Goal: Information Seeking & Learning: Learn about a topic

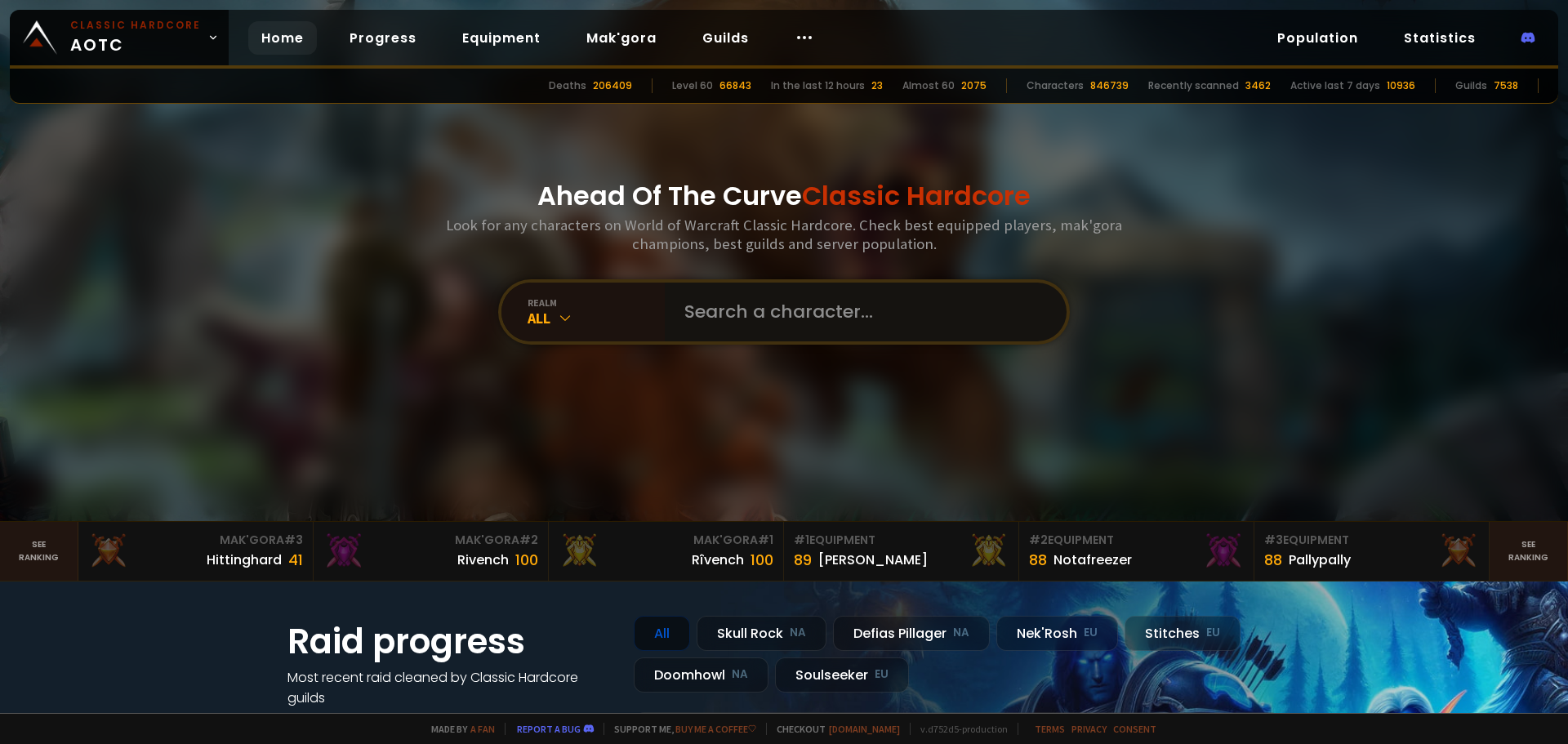
click at [709, 318] on input "text" at bounding box center [860, 312] width 373 height 59
type input "viagruh"
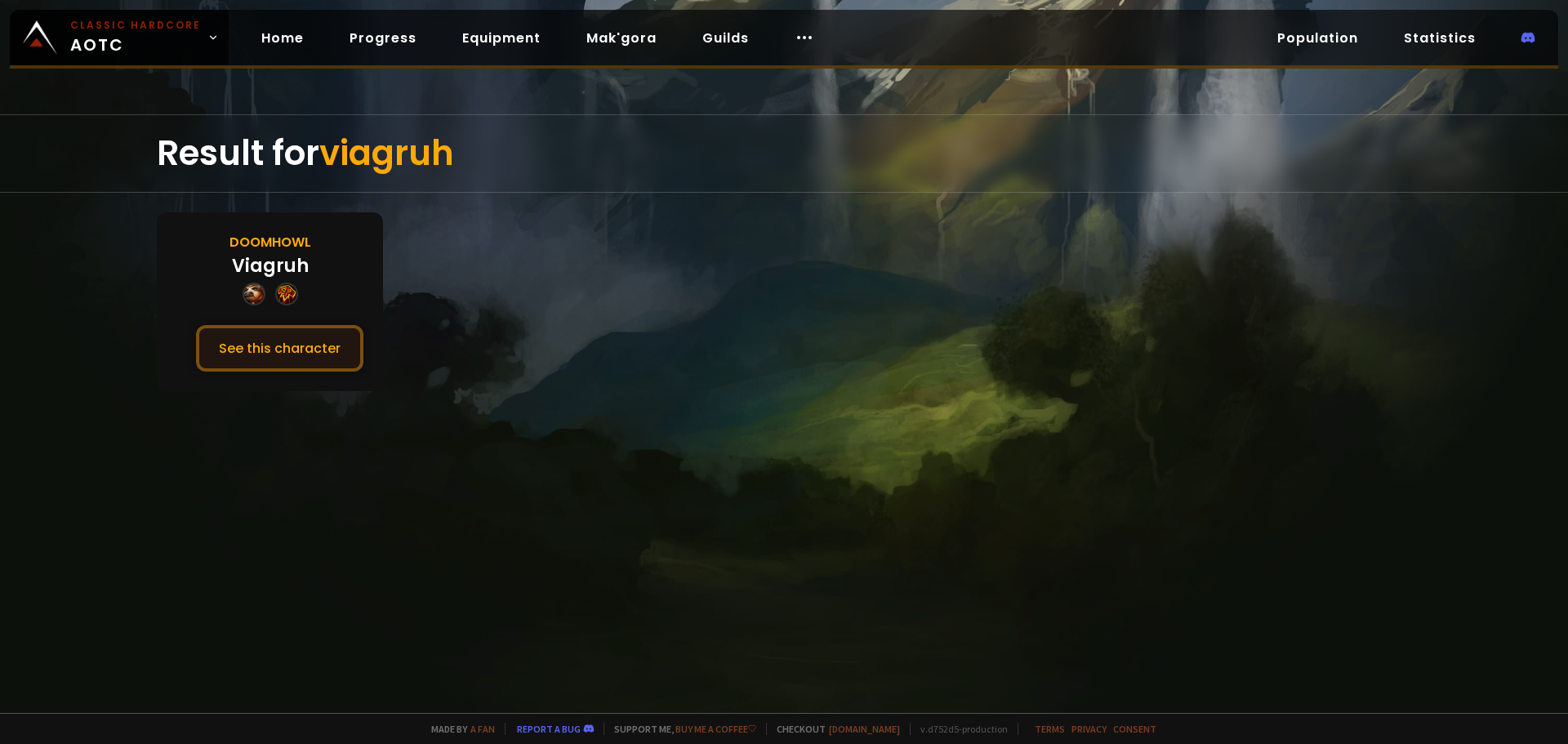
click at [268, 342] on button "See this character" at bounding box center [280, 349] width 168 height 47
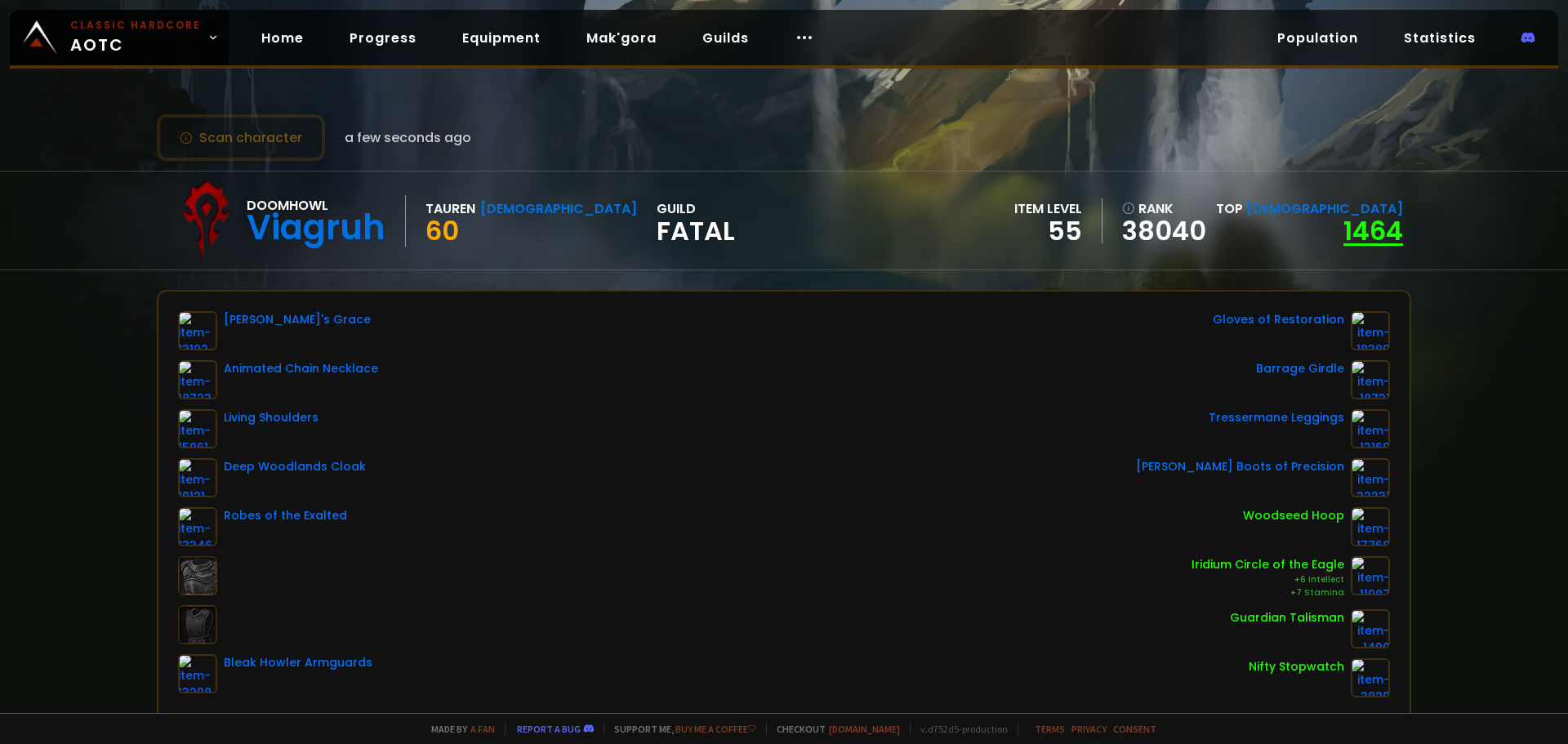
click at [1343, 240] on link "1464" at bounding box center [1373, 230] width 60 height 37
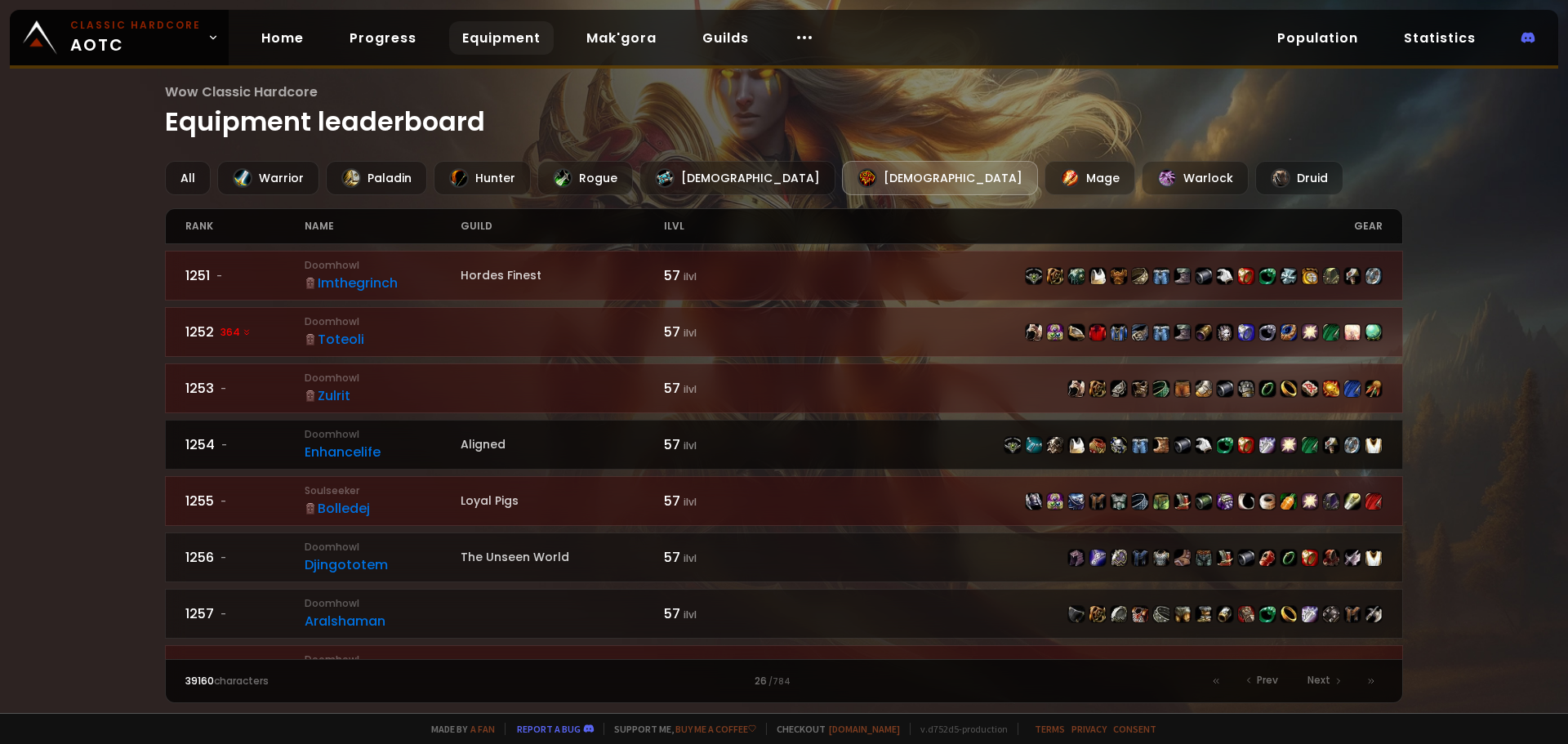
click at [342, 448] on div "Enhancelife" at bounding box center [383, 453] width 156 height 21
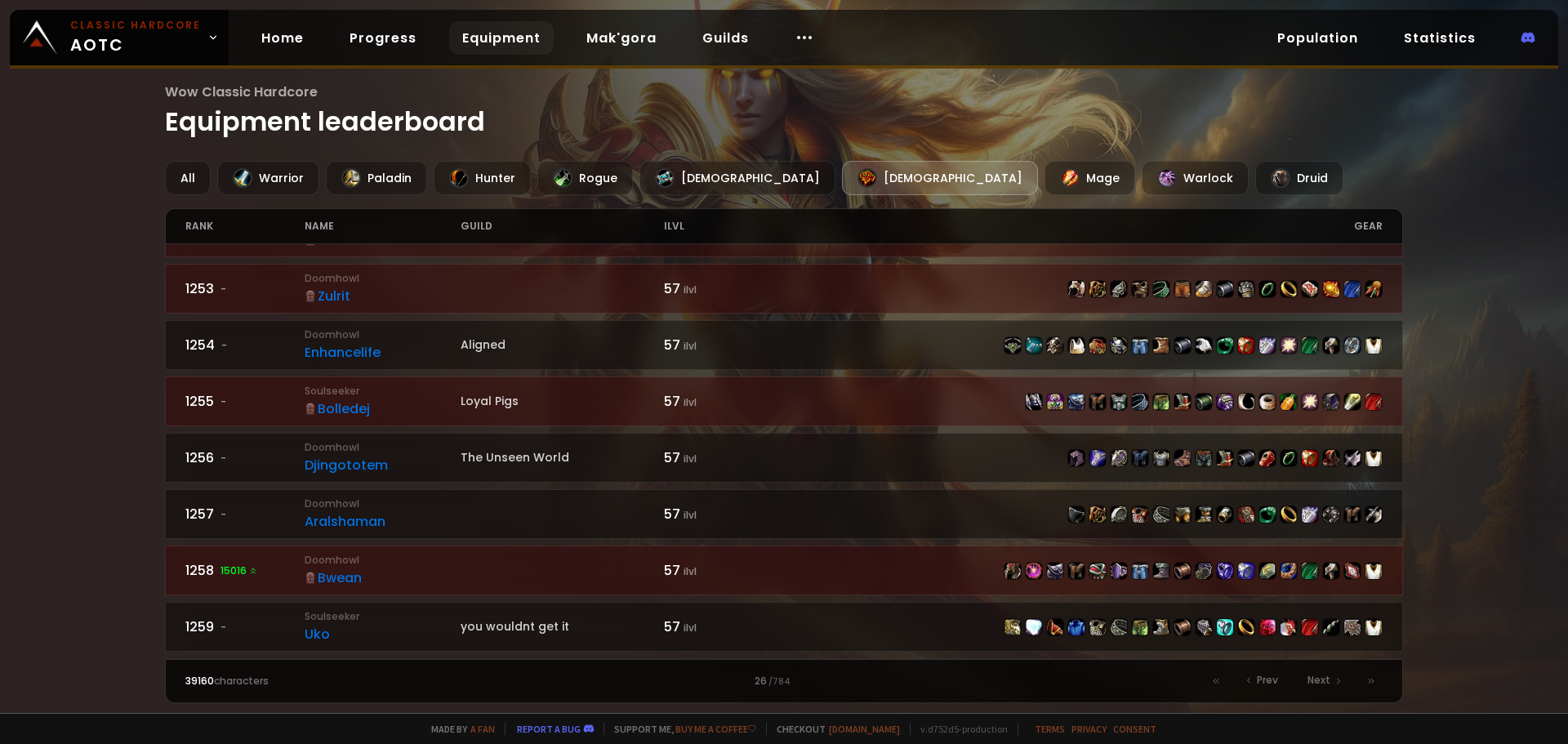
scroll to position [163, 0]
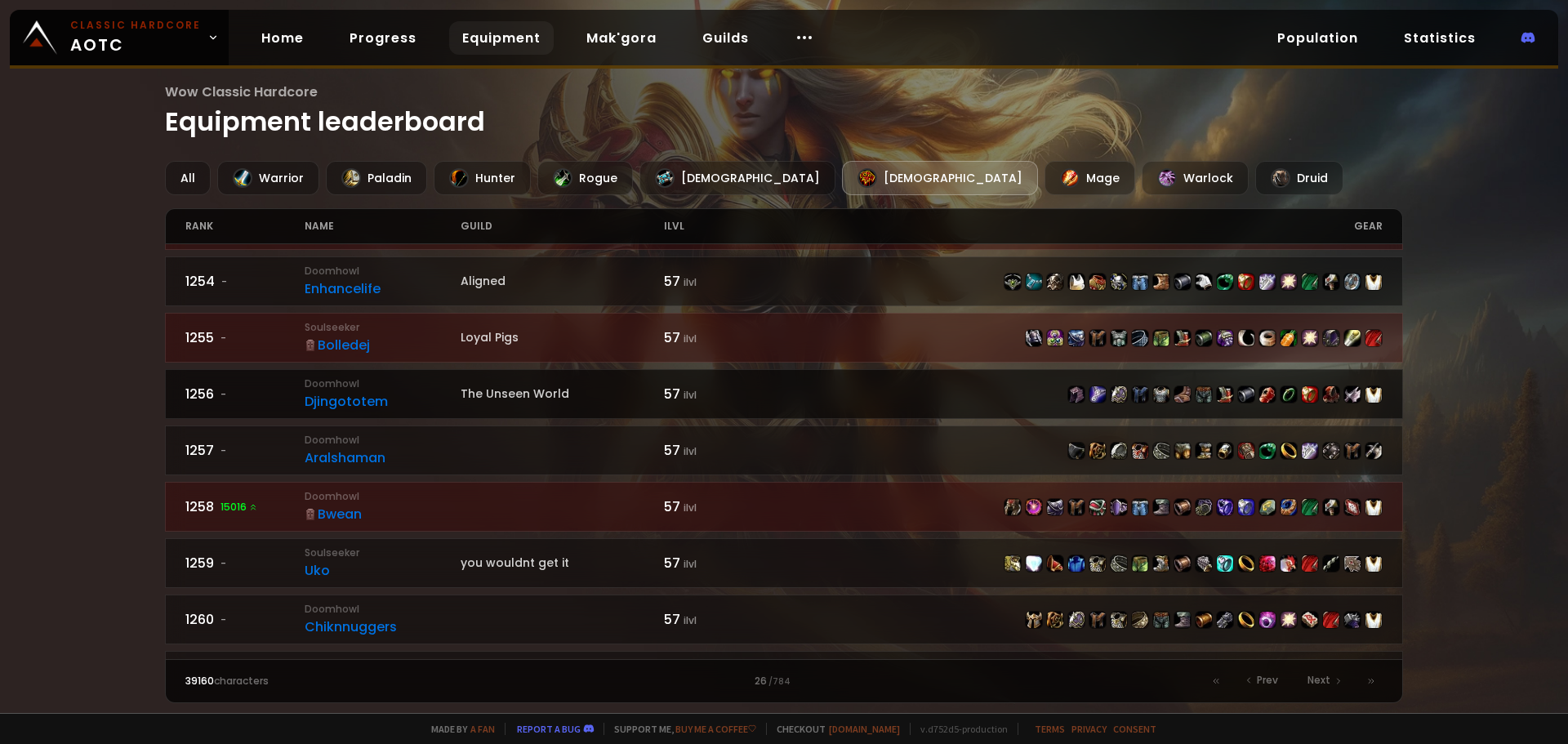
click at [374, 402] on div "Djingototem" at bounding box center [383, 402] width 156 height 21
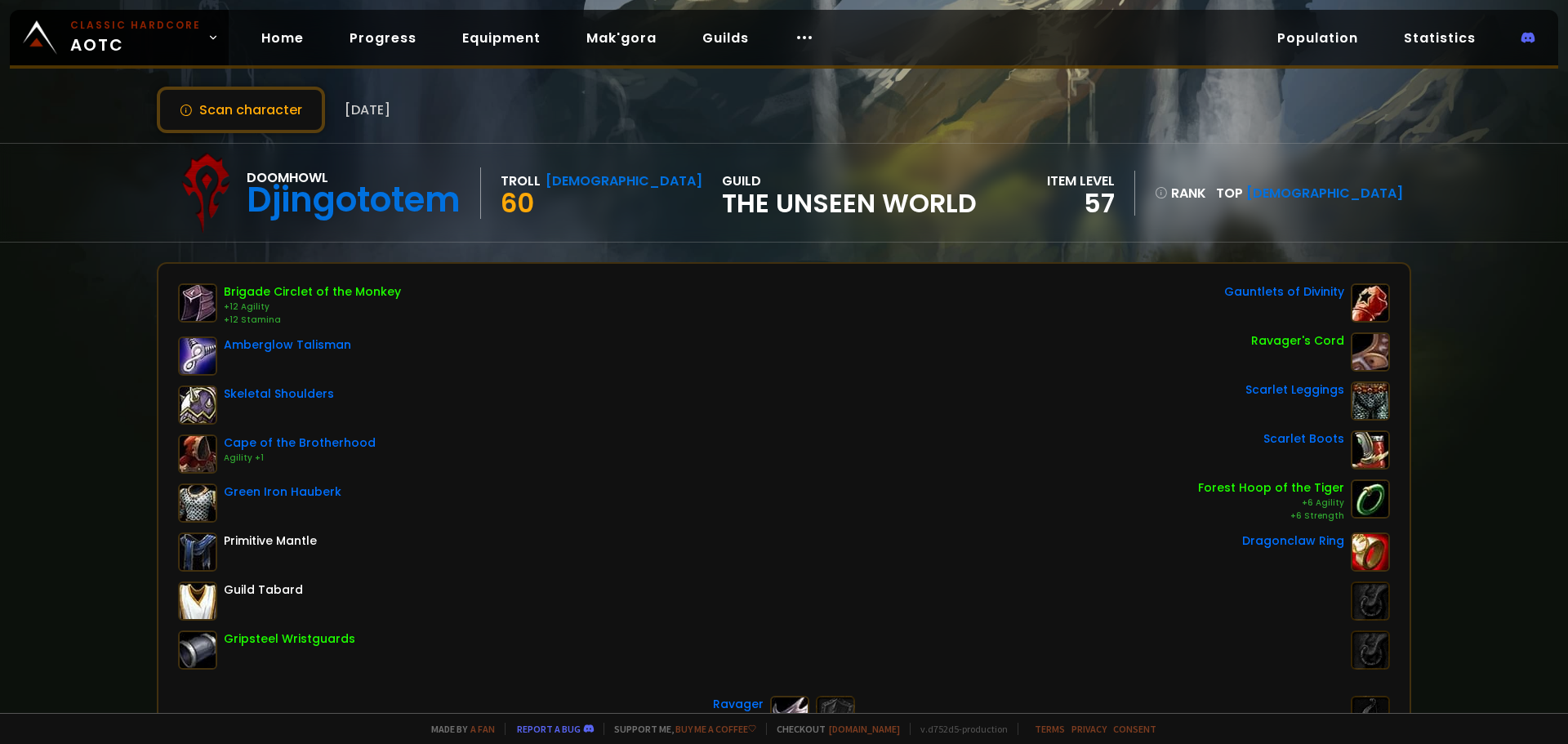
scroll to position [82, 0]
